Goal: Find specific page/section: Find specific page/section

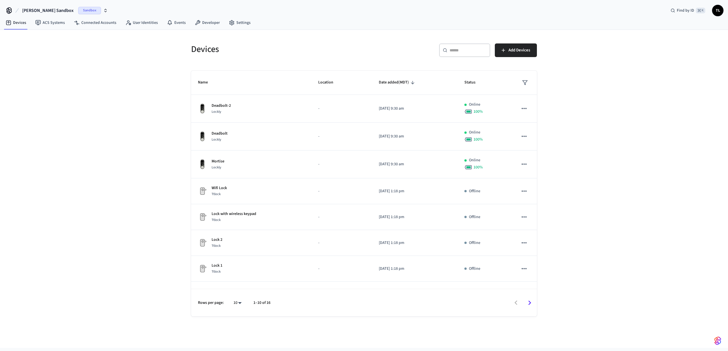
click at [78, 11] on span "Sandbox" at bounding box center [89, 10] width 23 height 7
click at [48, 39] on span "Bundle Package Rooms" at bounding box center [29, 37] width 40 height 6
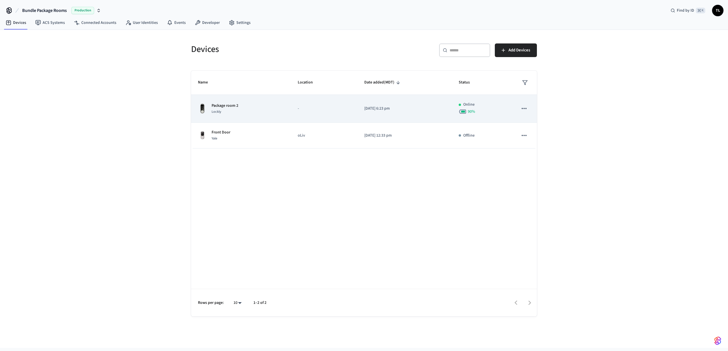
click at [299, 115] on td "-" at bounding box center [324, 109] width 67 height 28
